Goal: Task Accomplishment & Management: Complete application form

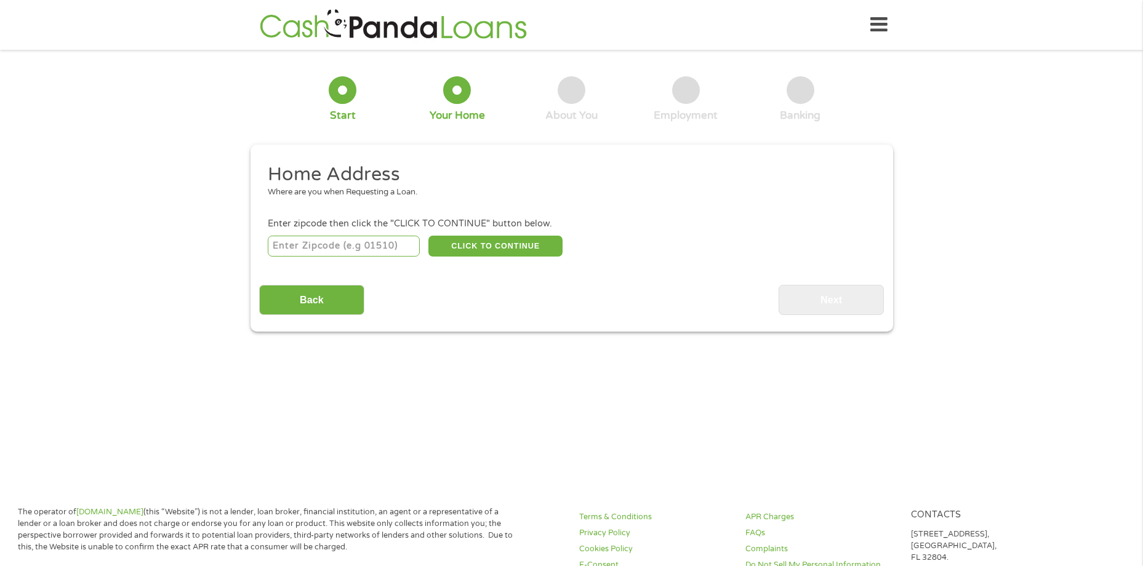
click at [377, 243] on input "number" at bounding box center [344, 246] width 152 height 21
type input "79936"
click at [484, 245] on button "CLICK TO CONTINUE" at bounding box center [495, 246] width 134 height 21
type input "79936"
type input "[GEOGRAPHIC_DATA]"
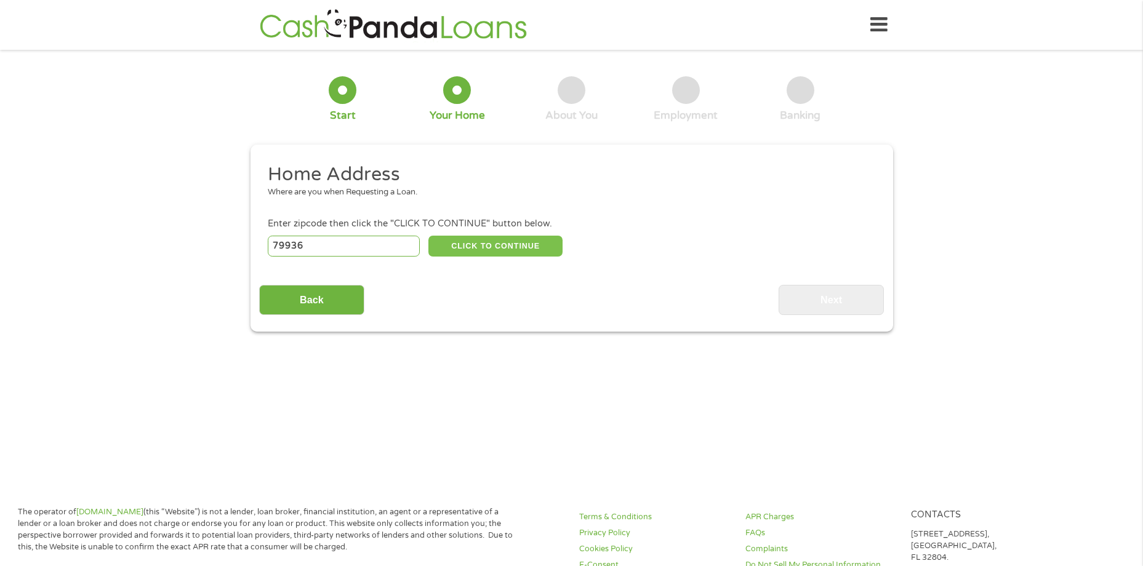
select select "[US_STATE]"
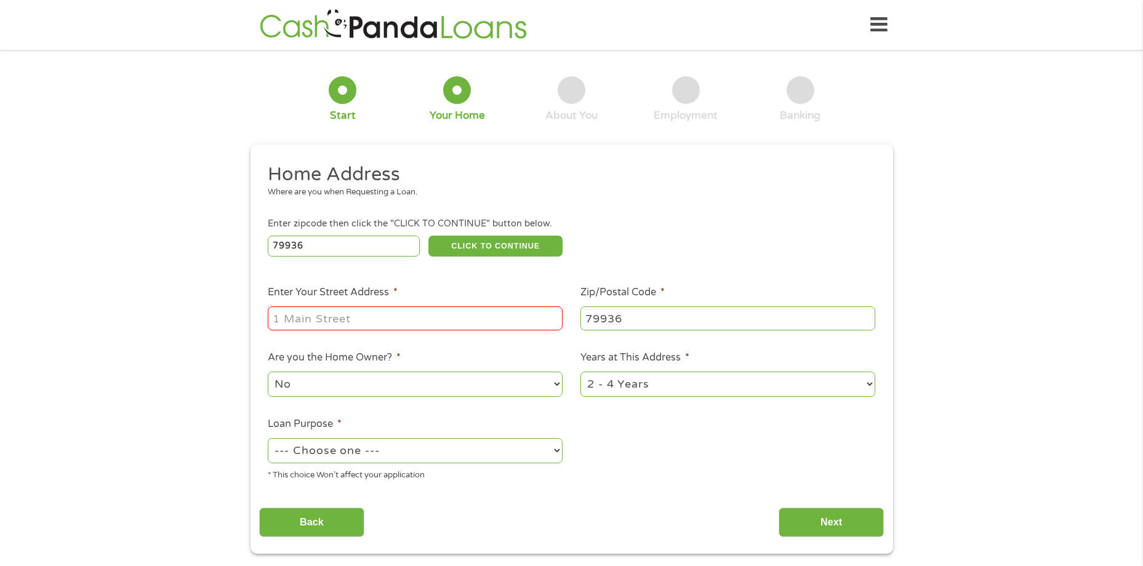
click at [385, 319] on input "Enter Your Street Address *" at bounding box center [415, 318] width 295 height 23
type input "11880 Crimson Sky Dr"
select select "yes"
click at [868, 379] on select "1 Year or less 1 - 2 Years 2 - 4 Years Over 4 Years" at bounding box center [727, 384] width 295 height 25
select select "60months"
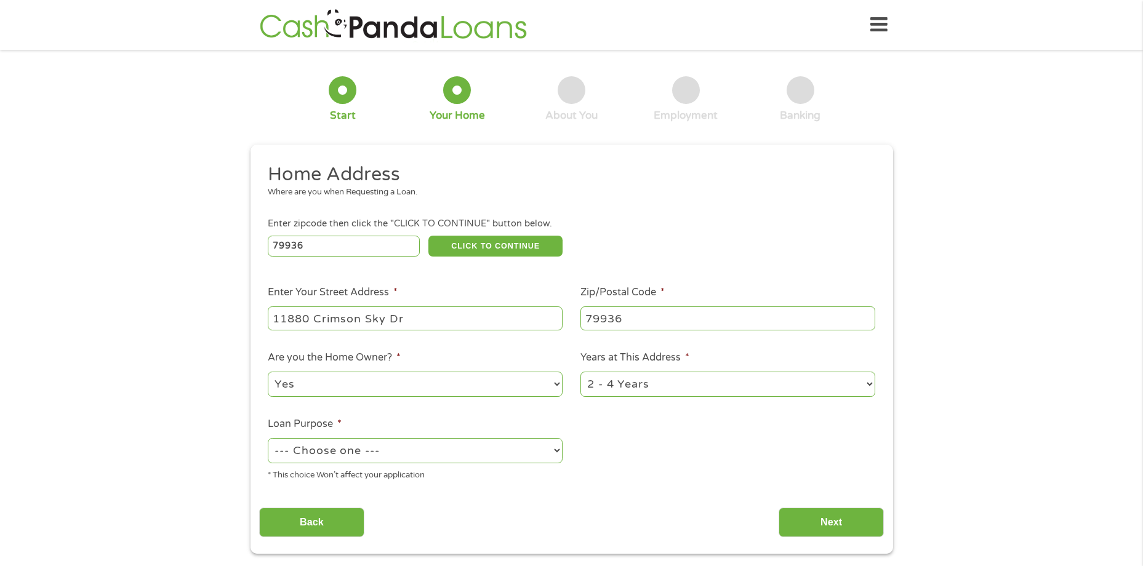
click at [580, 372] on select "1 Year or less 1 - 2 Years 2 - 4 Years Over 4 Years" at bounding box center [727, 384] width 295 height 25
click at [411, 458] on select "--- Choose one --- Pay Bills Debt Consolidation Home Improvement Major Purchase…" at bounding box center [415, 450] width 295 height 25
click at [835, 524] on input "Next" at bounding box center [831, 523] width 105 height 30
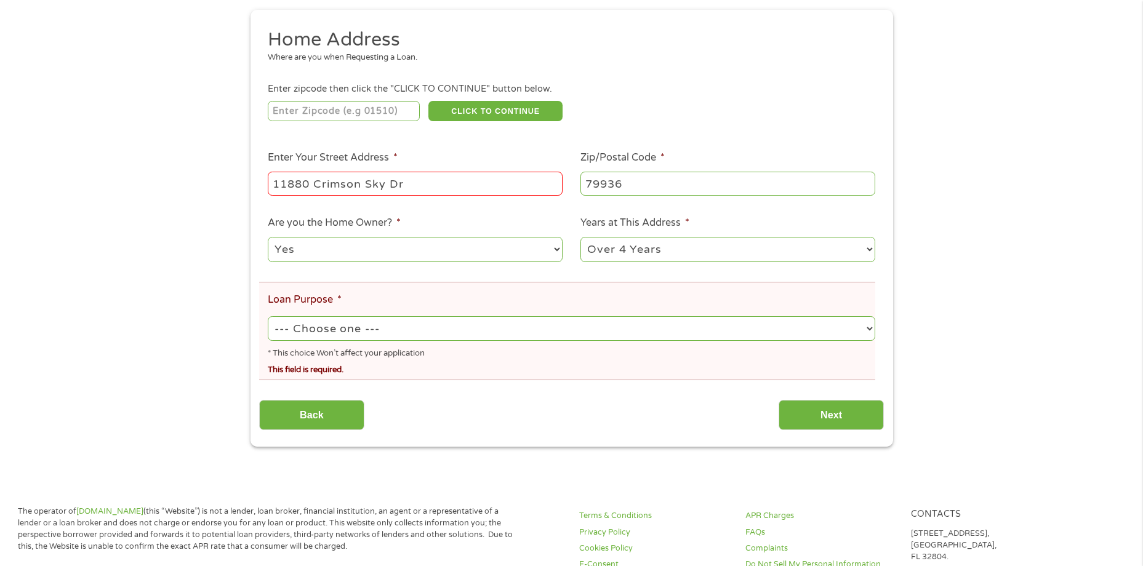
scroll to position [185, 0]
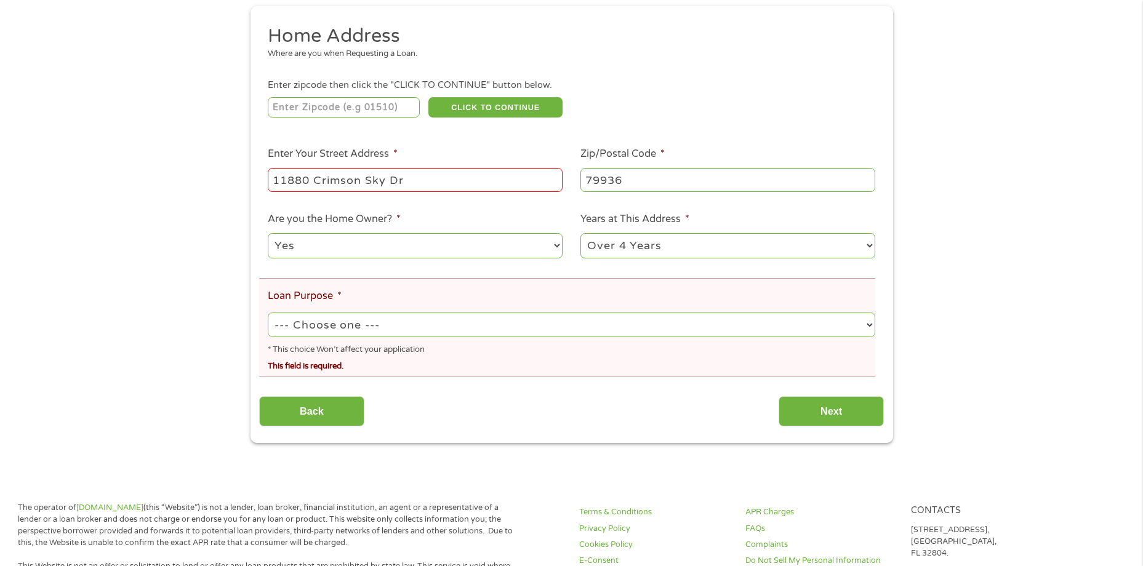
click at [432, 334] on select "--- Choose one --- Pay Bills Debt Consolidation Home Improvement Major Purchase…" at bounding box center [571, 325] width 607 height 25
select select "other"
click at [268, 313] on select "--- Choose one --- Pay Bills Debt Consolidation Home Improvement Major Purchase…" at bounding box center [571, 325] width 607 height 25
click at [863, 412] on input "Next" at bounding box center [831, 411] width 105 height 30
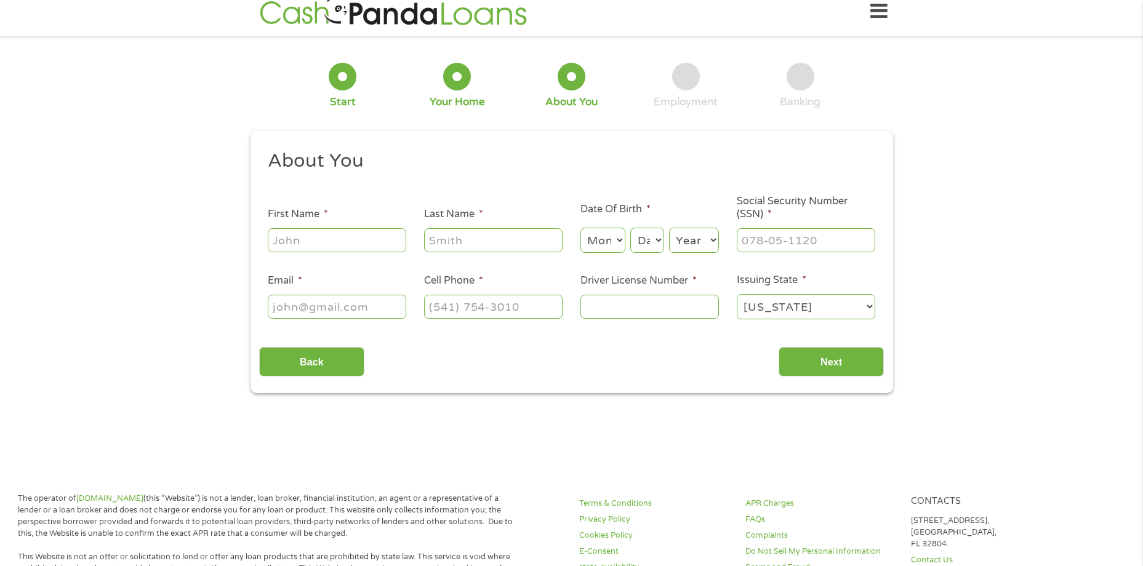
scroll to position [0, 0]
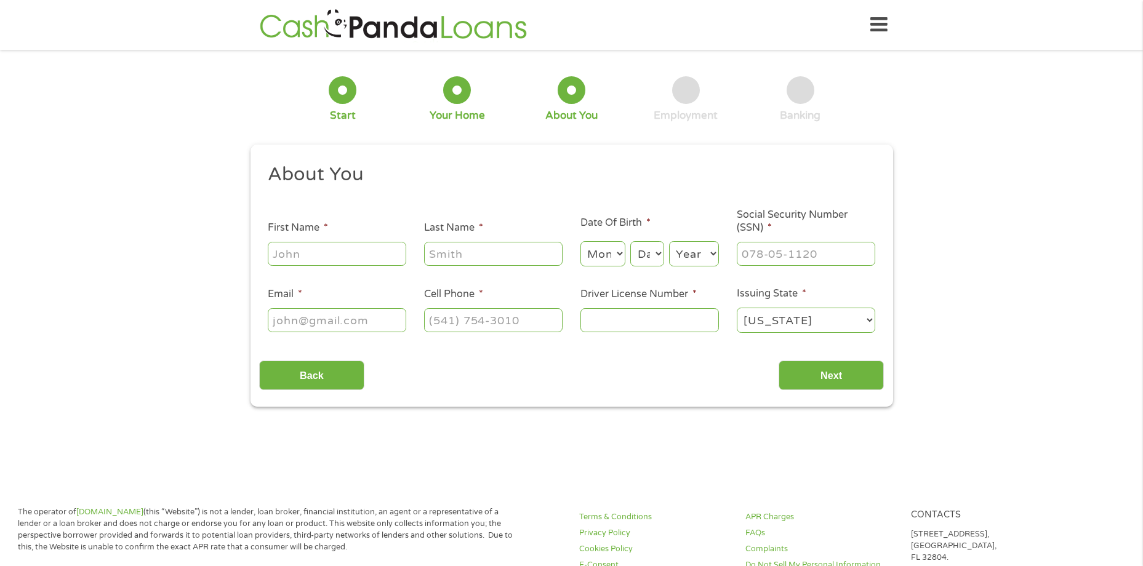
click at [365, 257] on input "First Name *" at bounding box center [337, 253] width 138 height 23
type input "[PERSON_NAME]"
click at [617, 255] on select "Month 1 2 3 4 5 6 7 8 9 10 11 12" at bounding box center [602, 253] width 45 height 25
select select "8"
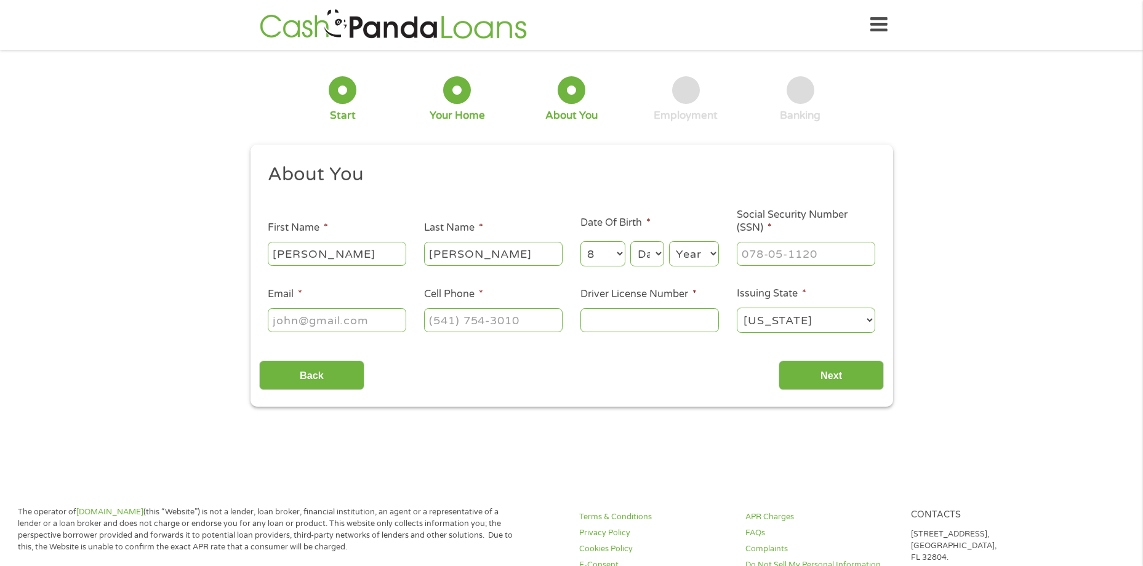
click at [580, 241] on select "Month 1 2 3 4 5 6 7 8 9 10 11 12" at bounding box center [602, 253] width 45 height 25
click at [659, 250] on select "Day 1 2 3 4 5 6 7 8 9 10 11 12 13 14 15 16 17 18 19 20 21 22 23 24 25 26 27 28 …" at bounding box center [646, 253] width 33 height 25
select select "13"
click at [630, 241] on select "Day 1 2 3 4 5 6 7 8 9 10 11 12 13 14 15 16 17 18 19 20 21 22 23 24 25 26 27 28 …" at bounding box center [646, 253] width 33 height 25
click at [713, 255] on select "Year [DATE] 2006 2005 2004 2003 2002 2001 2000 1999 1998 1997 1996 1995 1994 19…" at bounding box center [694, 253] width 50 height 25
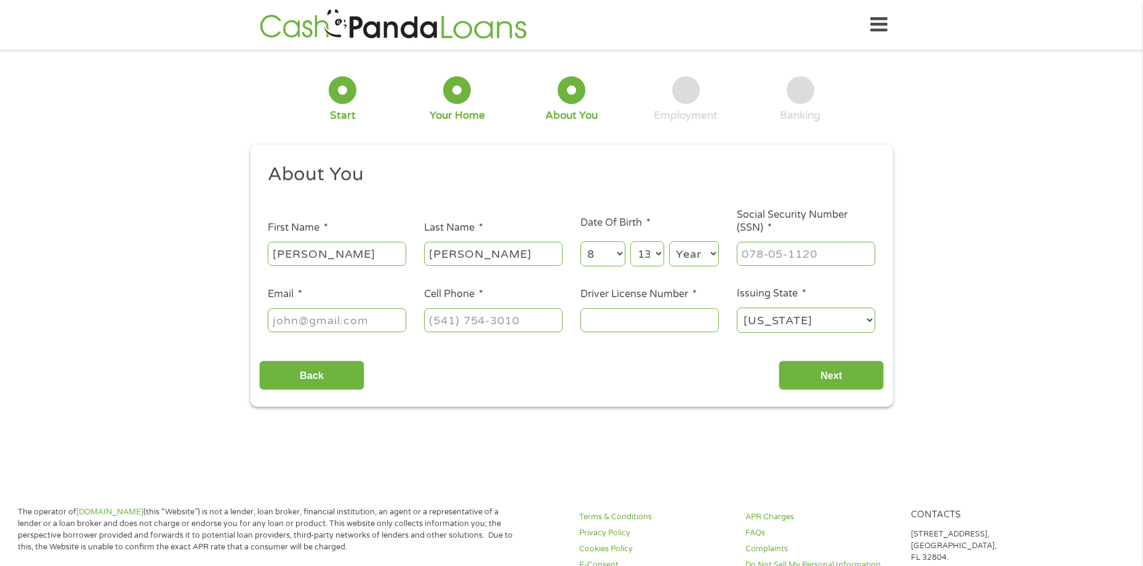
select select "1968"
click at [669, 241] on select "Year [DATE] 2006 2005 2004 2003 2002 2001 2000 1999 1998 1997 1996 1995 1994 19…" at bounding box center [694, 253] width 50 height 25
click at [387, 321] on input "Email *" at bounding box center [337, 319] width 138 height 23
type input "[EMAIL_ADDRESS][DOMAIN_NAME]"
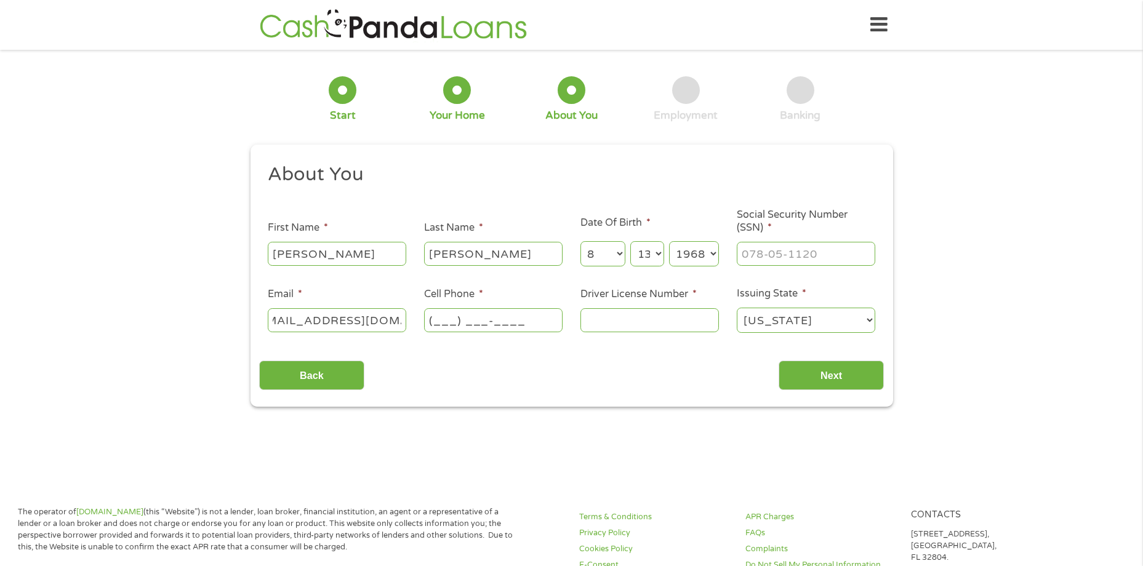
scroll to position [0, 0]
type input "[PHONE_NUMBER]"
type input "16159665"
click at [817, 368] on input "Next" at bounding box center [831, 376] width 105 height 30
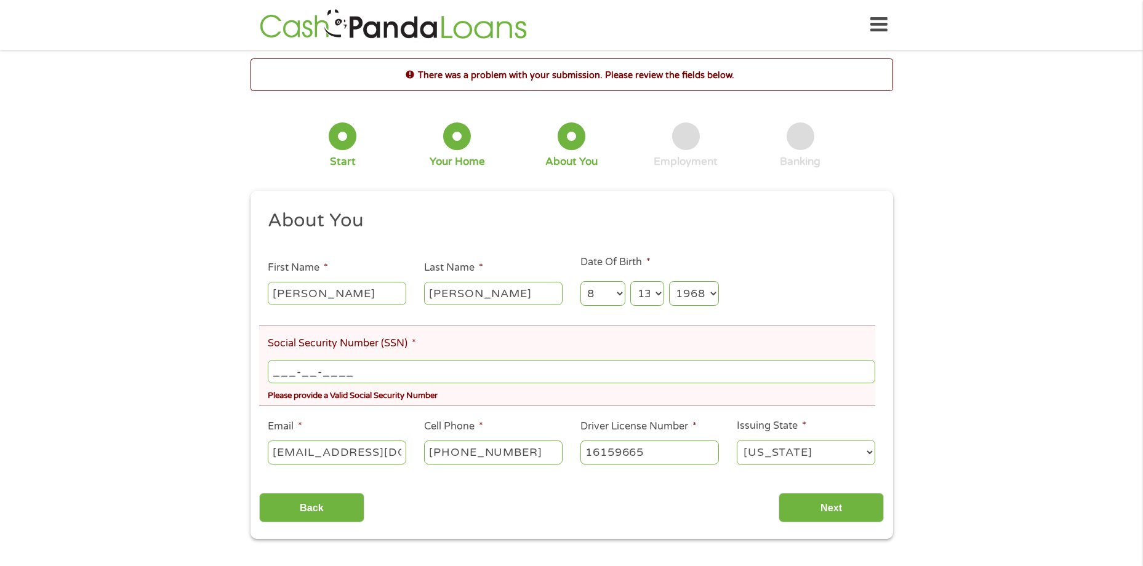
click at [368, 376] on input "___-__-____" at bounding box center [571, 371] width 607 height 23
type input "454-49-4623"
click at [859, 515] on input "Next" at bounding box center [831, 508] width 105 height 30
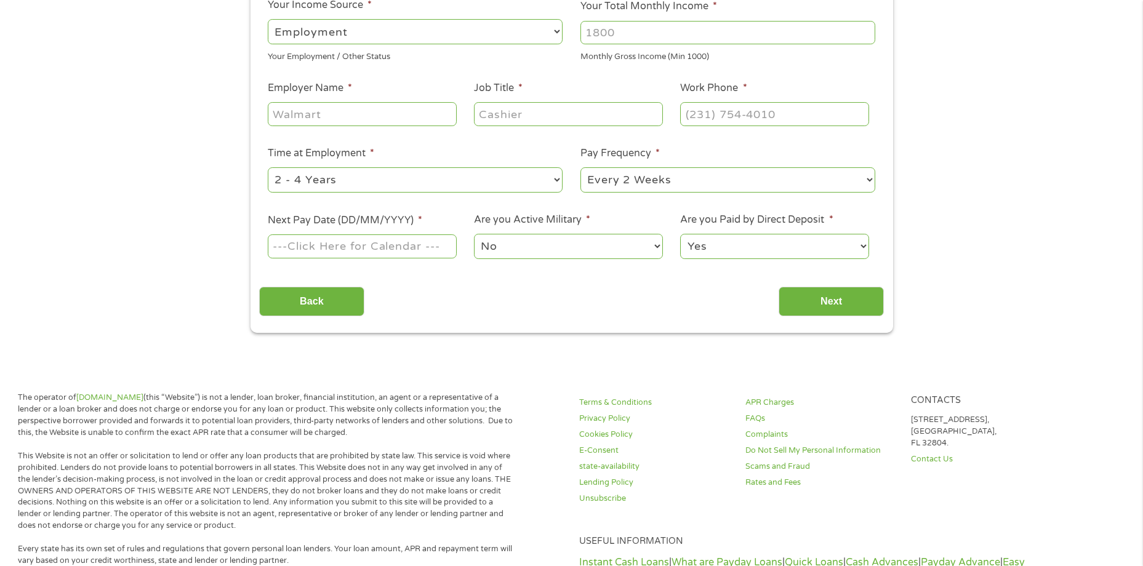
scroll to position [123, 0]
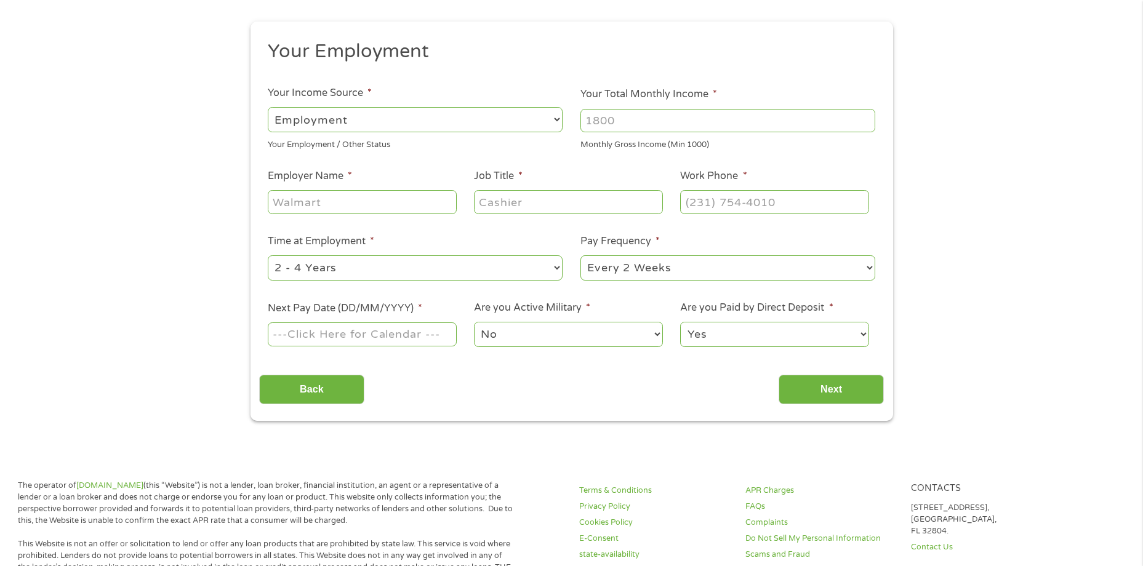
click at [423, 116] on select "--- Choose one --- Employment [DEMOGRAPHIC_DATA] Benefits" at bounding box center [415, 119] width 295 height 25
click at [604, 126] on input "Your Total Monthly Income *" at bounding box center [727, 120] width 295 height 23
type input "3800"
type input "Radix AKA DHL"
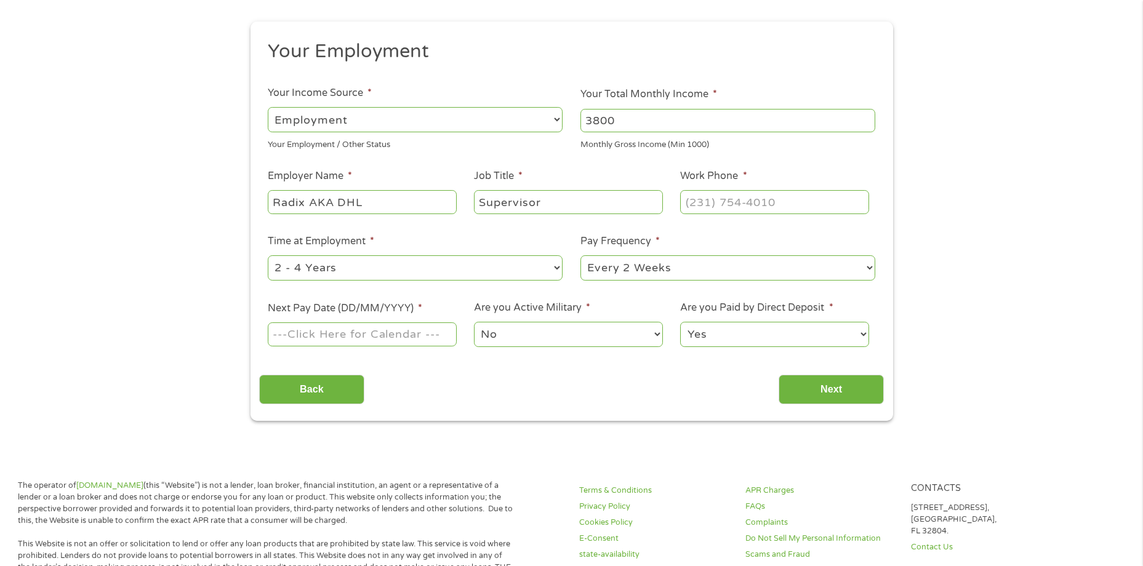
type input "Supervisor"
type input "[PHONE_NUMBER]"
click at [358, 263] on select "--- Choose one --- 1 Year or less 1 - 2 Years 2 - 4 Years Over 4 Years" at bounding box center [415, 267] width 295 height 25
select select "60months"
click at [268, 255] on select "--- Choose one --- 1 Year or less 1 - 2 Years 2 - 4 Years Over 4 Years" at bounding box center [415, 267] width 295 height 25
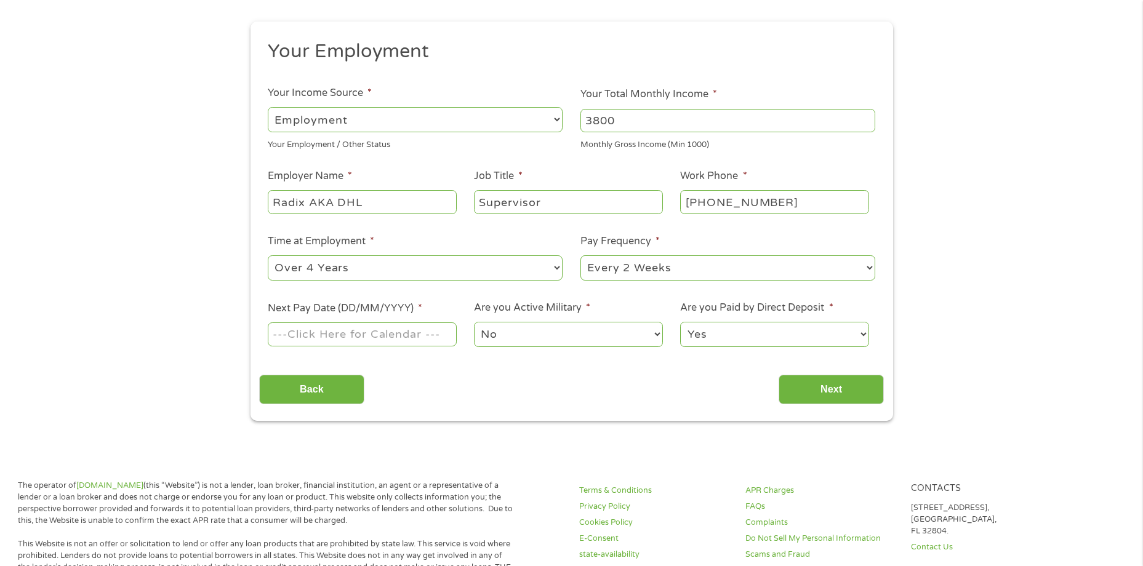
click at [369, 339] on input "Next Pay Date (DD/MM/YYYY) *" at bounding box center [362, 334] width 188 height 23
type input "[DATE]"
click at [842, 388] on input "Next" at bounding box center [831, 390] width 105 height 30
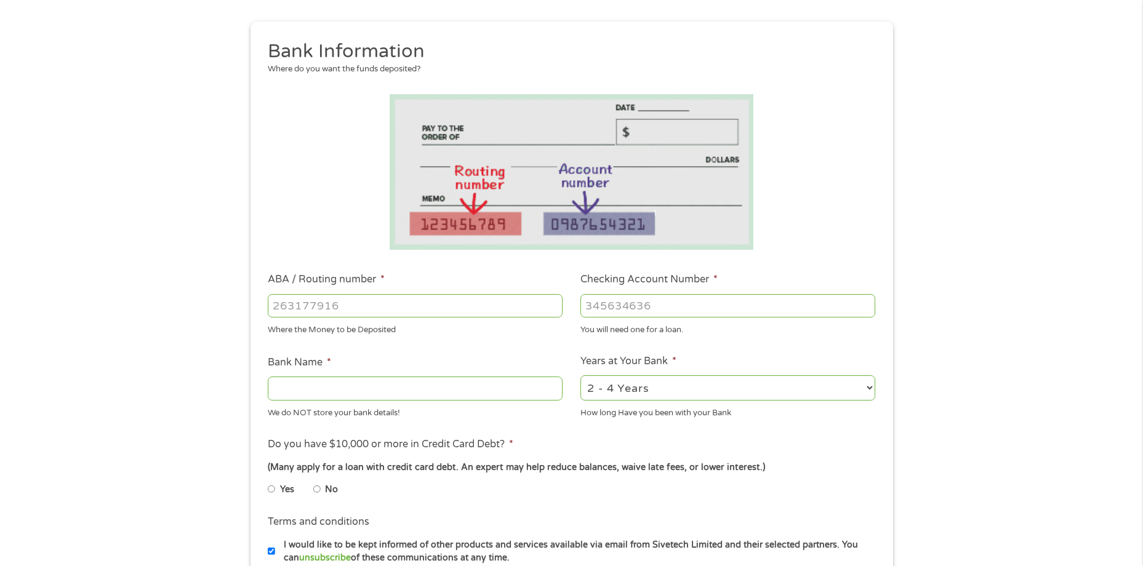
scroll to position [0, 0]
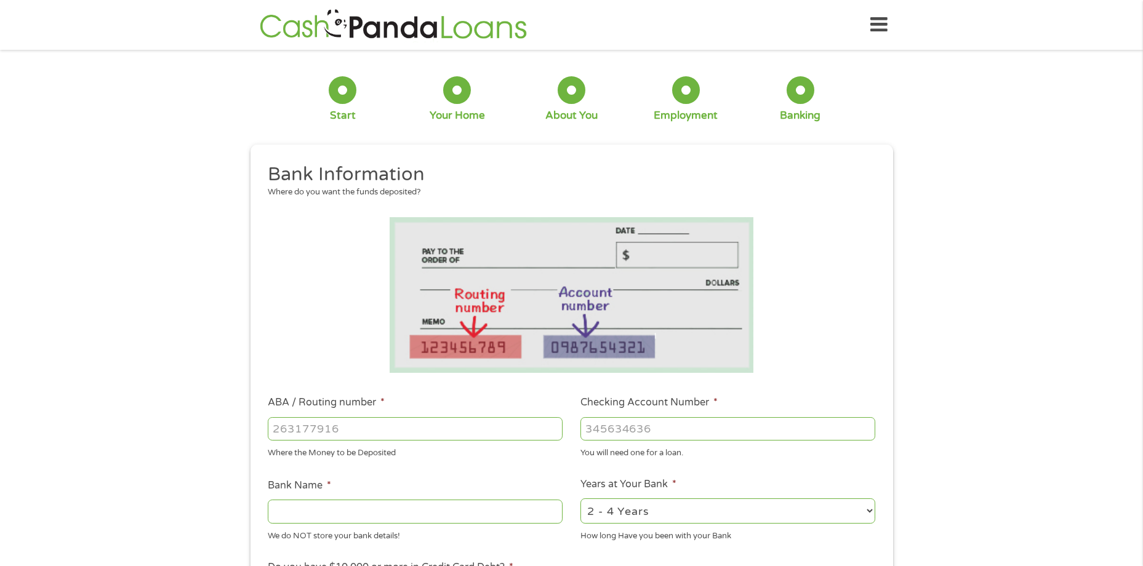
click at [342, 432] on input "ABA / Routing number *" at bounding box center [415, 428] width 295 height 23
type input "112000066"
type input "[PERSON_NAME] FARGO AND COMPANY"
type input "112000066"
type input "1293385611"
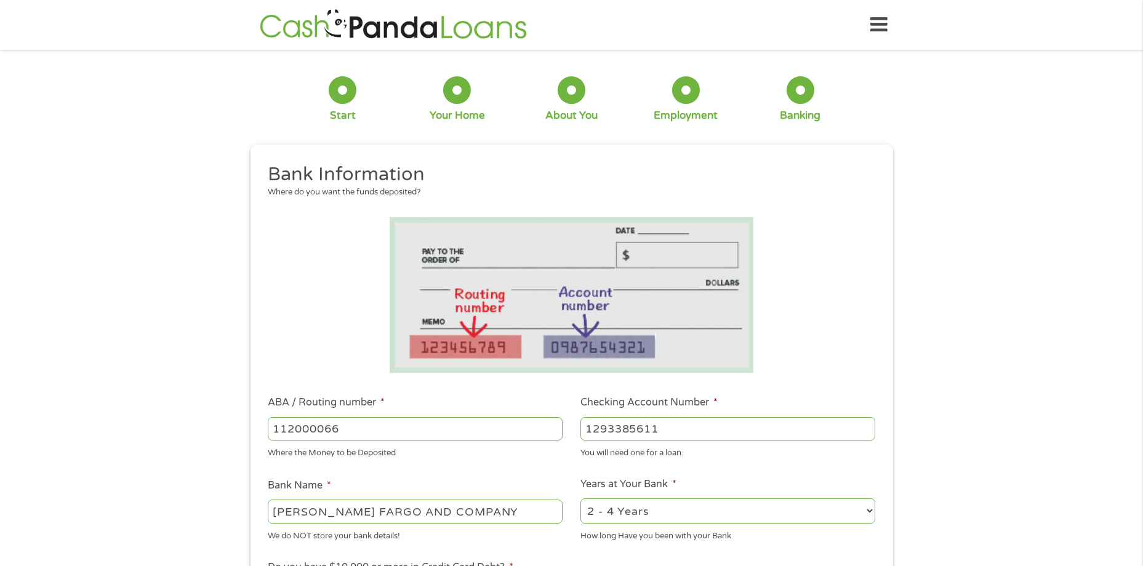
click at [870, 512] on select "2 - 4 Years 6 - 12 Months 1 - 2 Years Over 4 Years" at bounding box center [727, 511] width 295 height 25
select select "60months"
click at [580, 499] on select "2 - 4 Years 6 - 12 Months 1 - 2 Years Over 4 Years" at bounding box center [727, 511] width 295 height 25
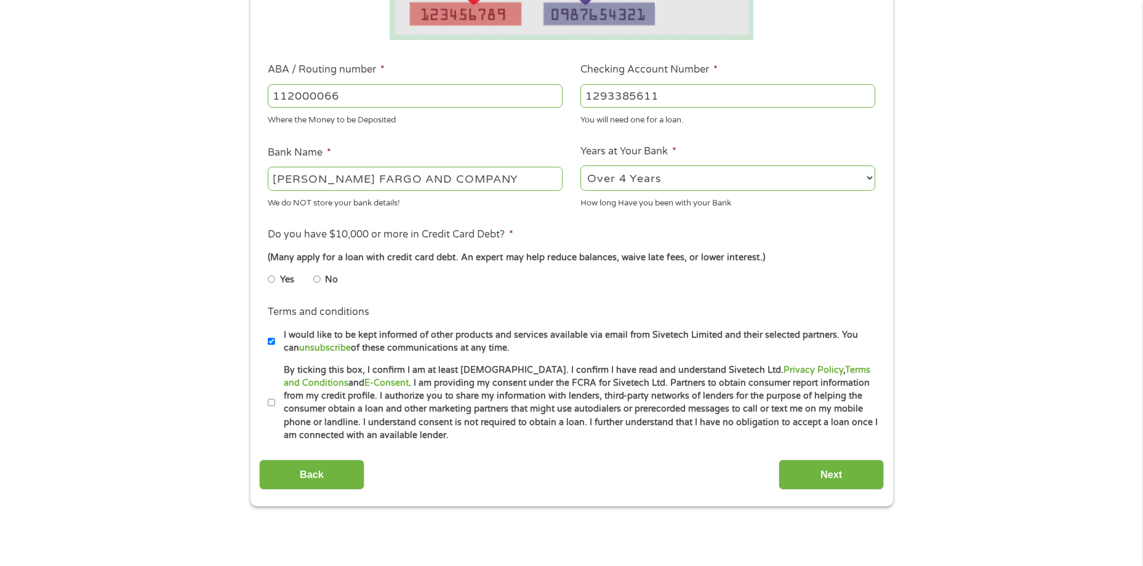
scroll to position [369, 0]
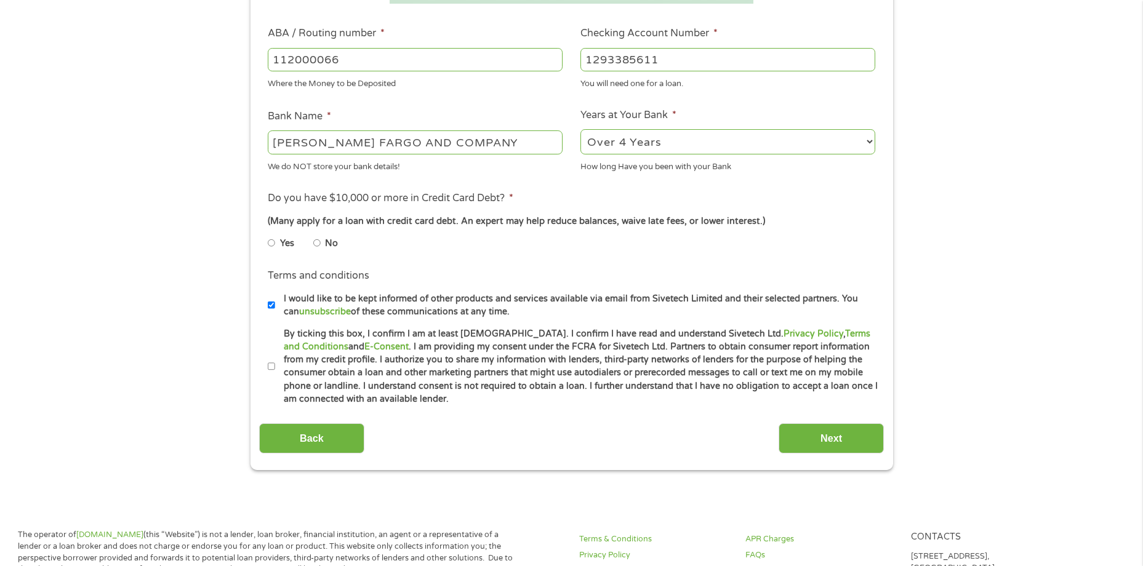
click at [317, 246] on input "No" at bounding box center [316, 243] width 7 height 20
radio input "true"
drag, startPoint x: 270, startPoint y: 367, endPoint x: 318, endPoint y: 382, distance: 49.5
click at [270, 367] on input "By ticking this box, I confirm I am at least [DEMOGRAPHIC_DATA]. I confirm I ha…" at bounding box center [271, 367] width 7 height 20
checkbox input "true"
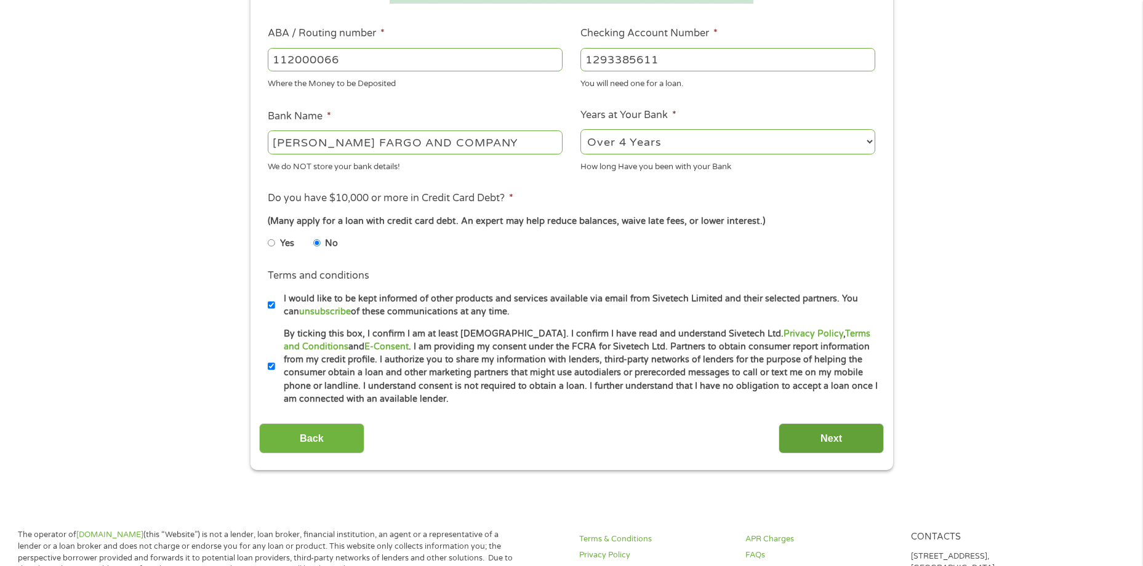
click at [811, 441] on input "Next" at bounding box center [831, 438] width 105 height 30
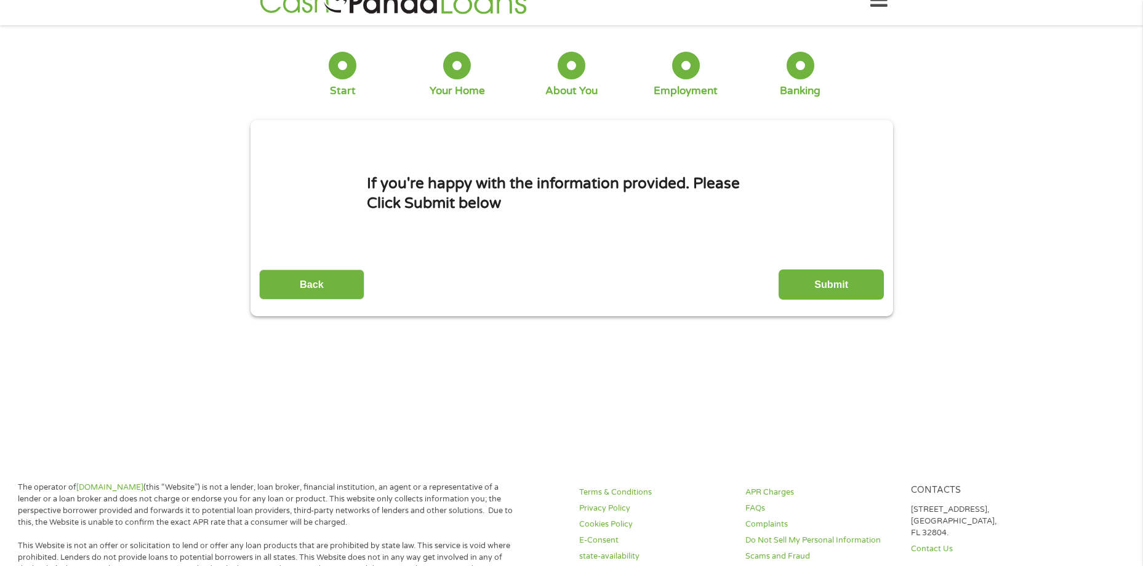
scroll to position [0, 0]
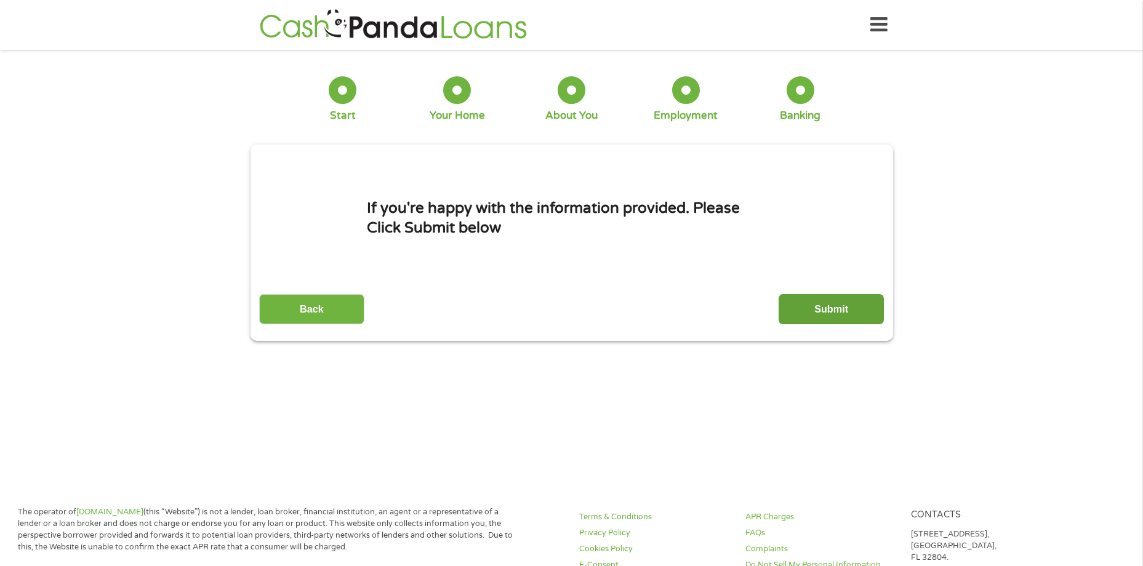
click at [854, 306] on input "Submit" at bounding box center [831, 309] width 105 height 30
